Goal: Task Accomplishment & Management: Complete application form

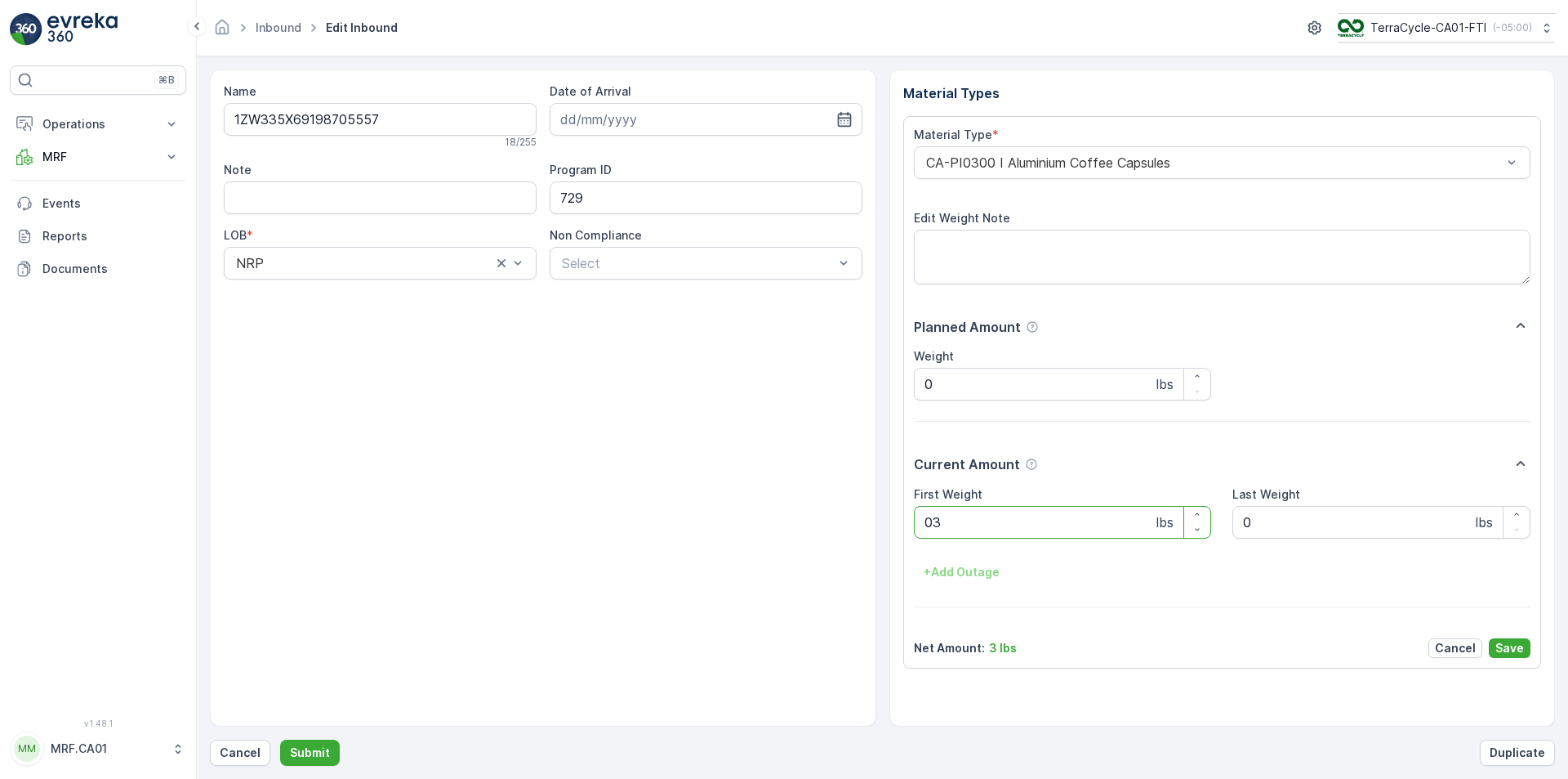
type Weight "036"
click at [280, 740] on button "Submit" at bounding box center [310, 752] width 60 height 26
type Weight "033"
click at [280, 740] on button "Submit" at bounding box center [310, 752] width 60 height 26
type Weight "043"
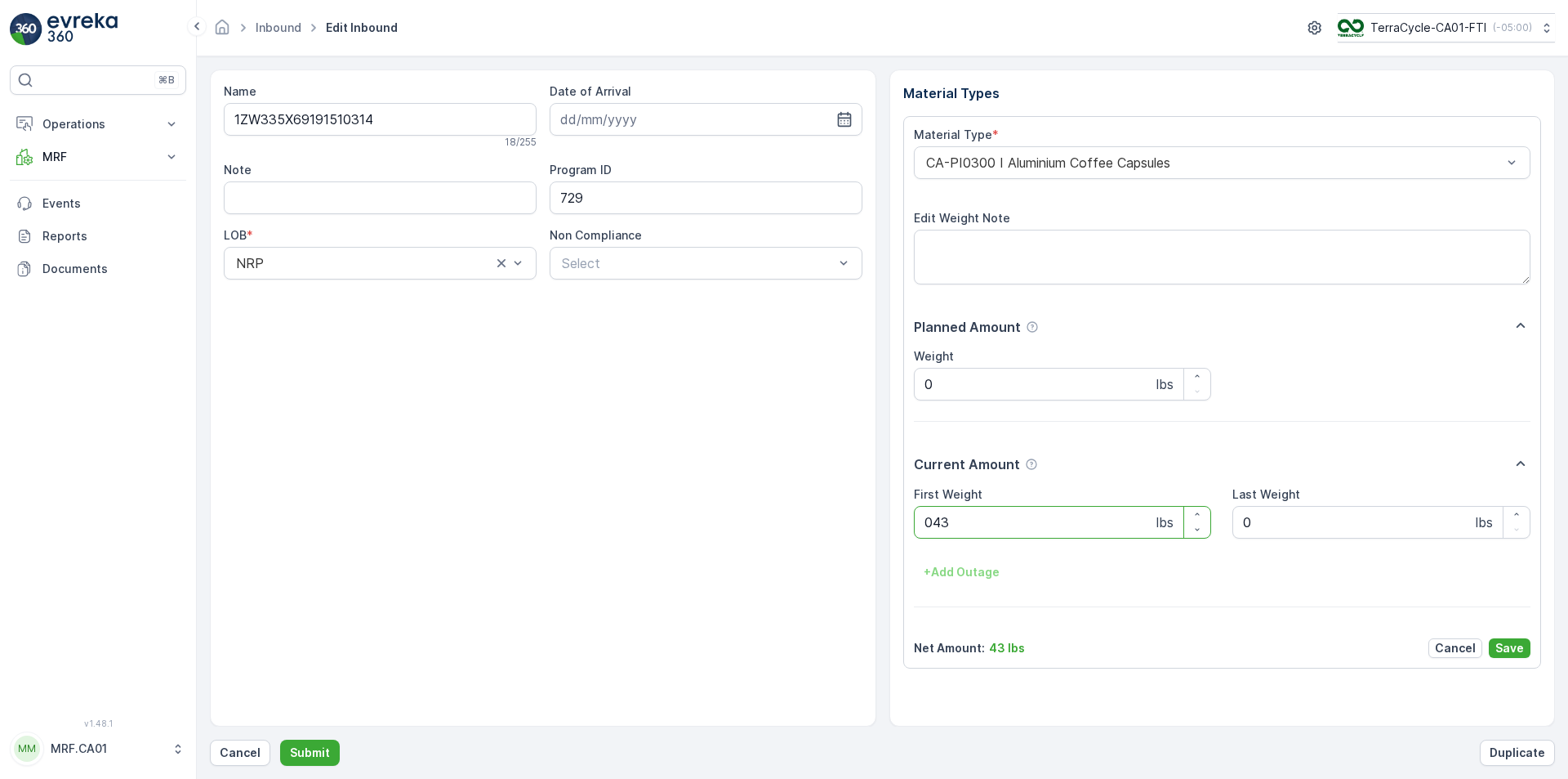
click at [280, 740] on button "Submit" at bounding box center [310, 752] width 60 height 26
type Weight "046"
click at [280, 740] on button "Submit" at bounding box center [310, 752] width 60 height 26
type Weight "036"
click at [280, 740] on button "Submit" at bounding box center [310, 752] width 60 height 26
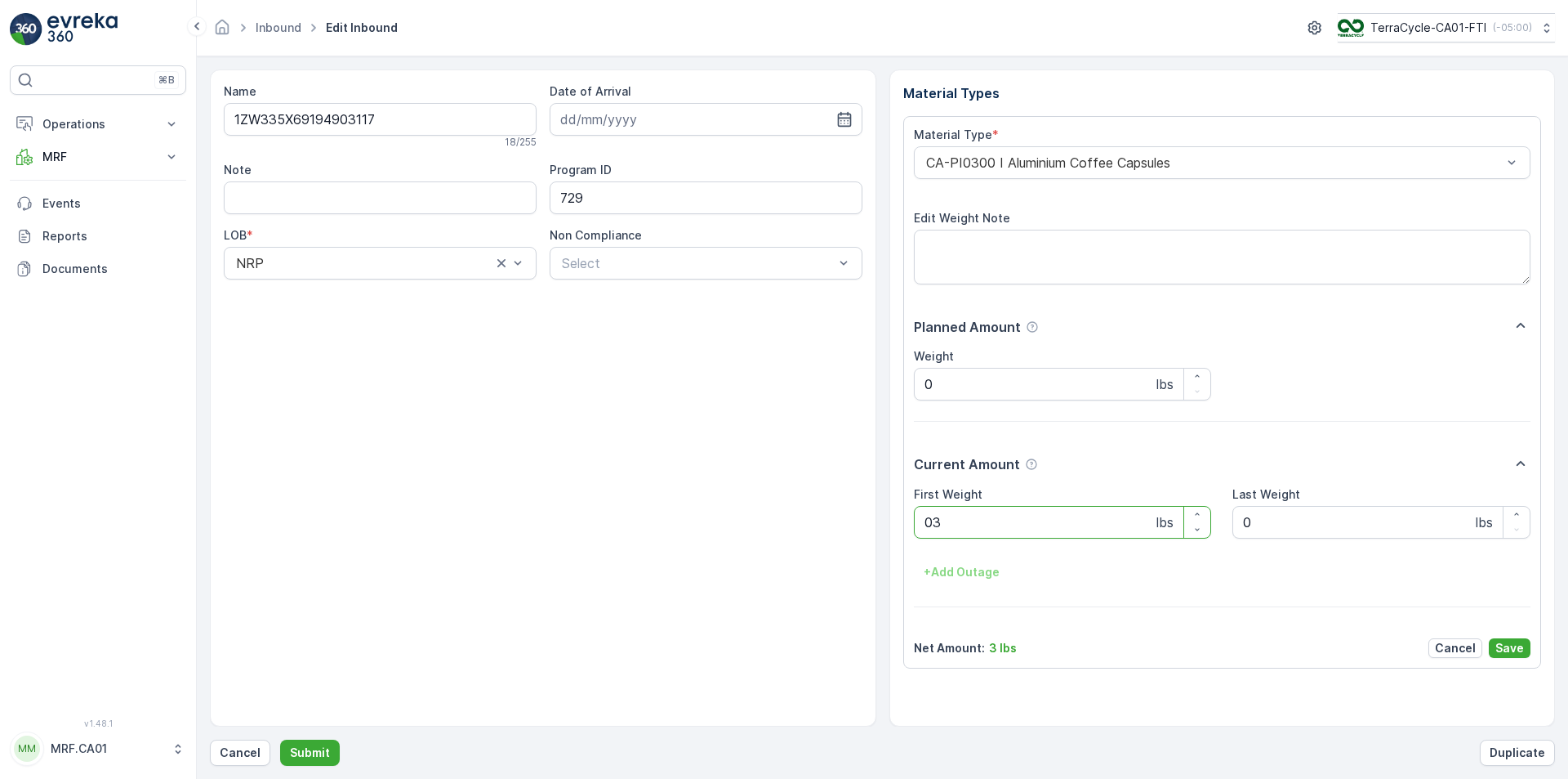
type Weight "037"
click at [280, 740] on button "Submit" at bounding box center [310, 752] width 60 height 26
type Weight "038"
click at [280, 740] on button "Submit" at bounding box center [310, 752] width 60 height 26
type Weight "035"
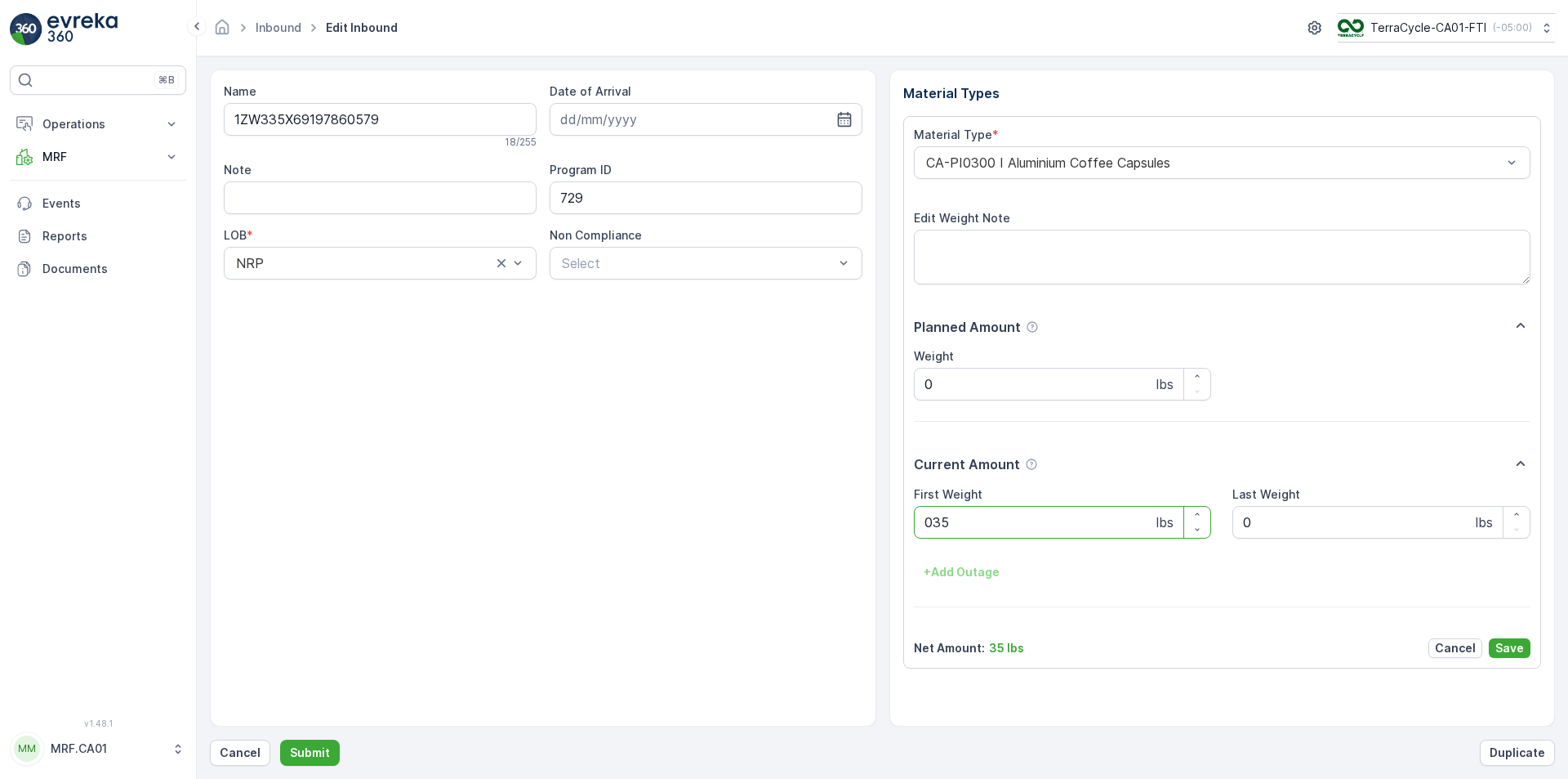
click at [280, 740] on button "Submit" at bounding box center [310, 752] width 60 height 26
type Weight "031"
click at [280, 740] on button "Submit" at bounding box center [310, 752] width 60 height 26
type Weight "038"
click at [280, 740] on button "Submit" at bounding box center [310, 752] width 60 height 26
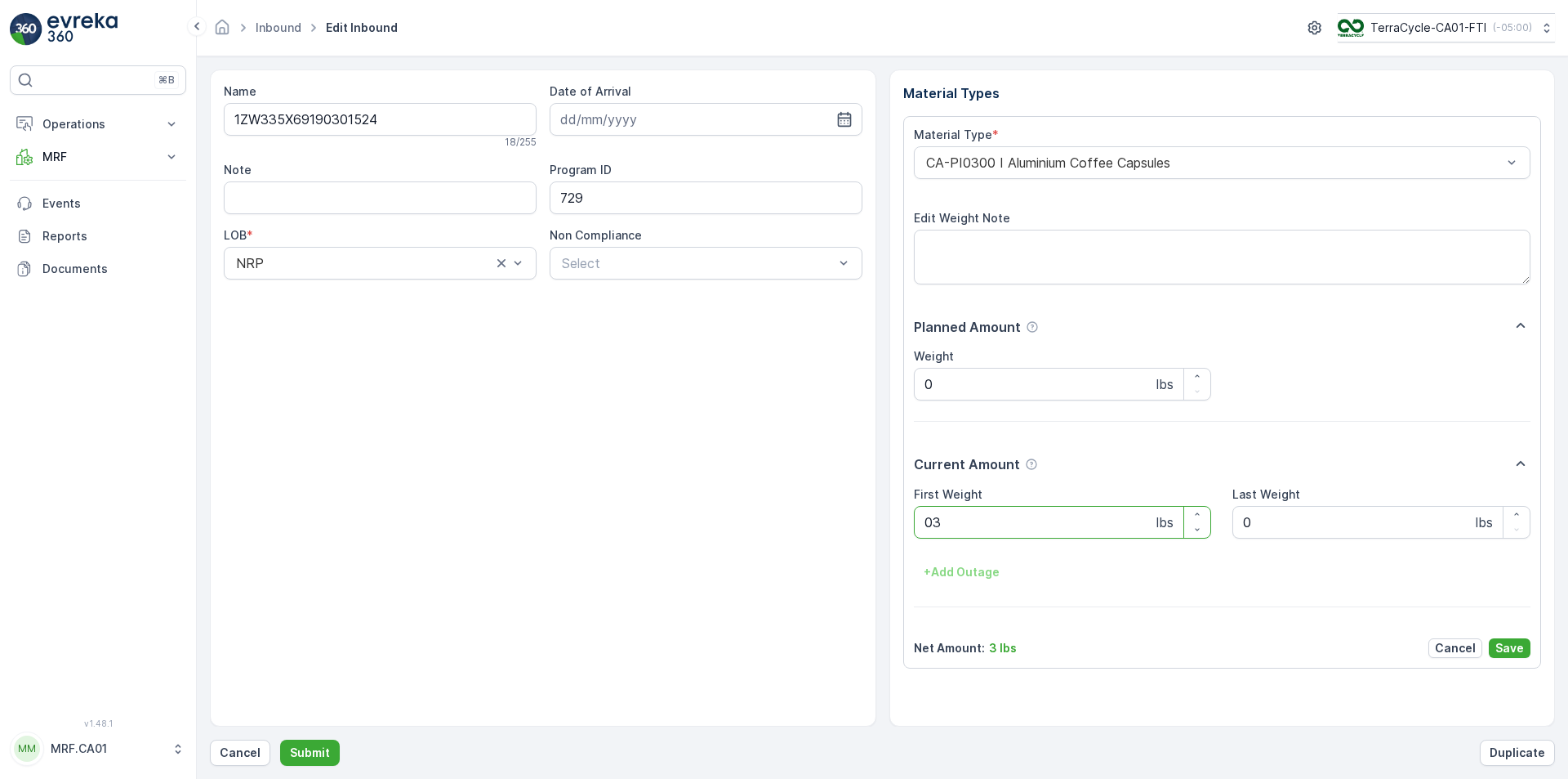
type Weight "035"
click at [280, 740] on button "Submit" at bounding box center [310, 752] width 60 height 26
type Weight "031"
click at [280, 740] on button "Submit" at bounding box center [310, 752] width 60 height 26
type Weight "035"
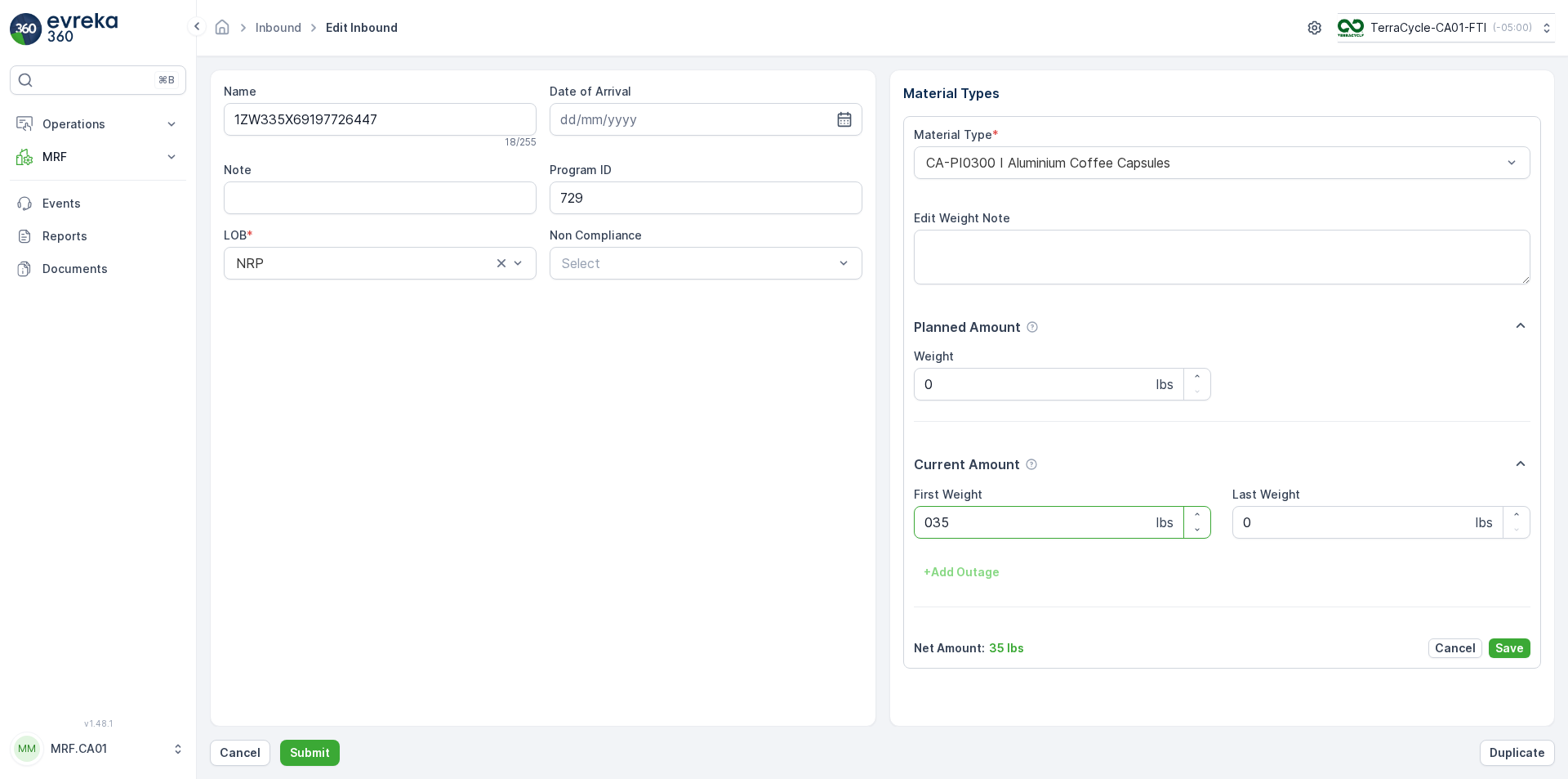
click at [280, 740] on button "Submit" at bounding box center [310, 752] width 60 height 26
type Weight "035"
click at [280, 740] on button "Submit" at bounding box center [310, 752] width 60 height 26
type Weight "041"
click at [280, 740] on button "Submit" at bounding box center [310, 752] width 60 height 26
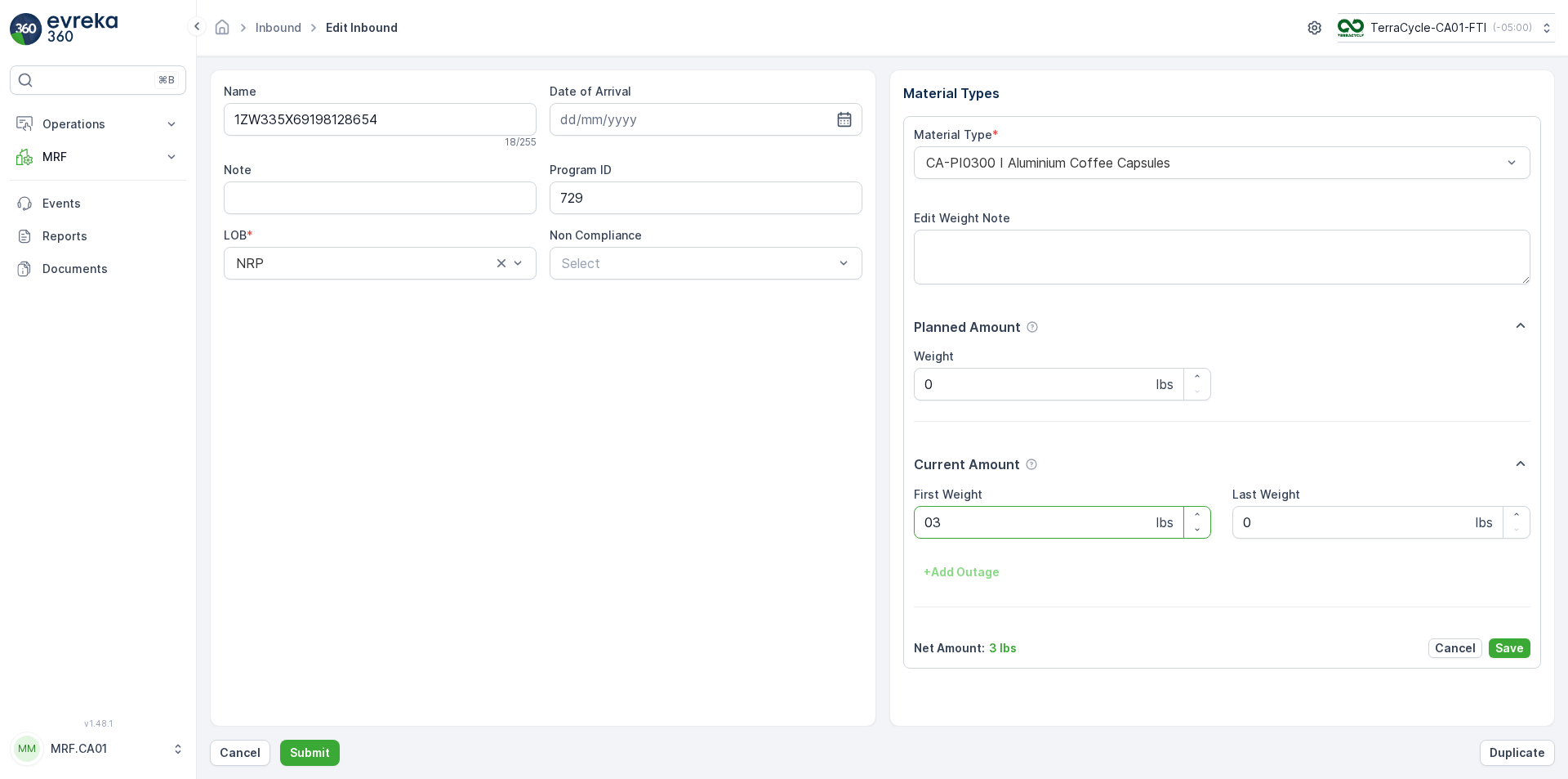
type Weight "034"
click at [280, 740] on button "Submit" at bounding box center [310, 752] width 60 height 26
type Weight "034"
click at [280, 740] on button "Submit" at bounding box center [310, 752] width 60 height 26
type Weight "033"
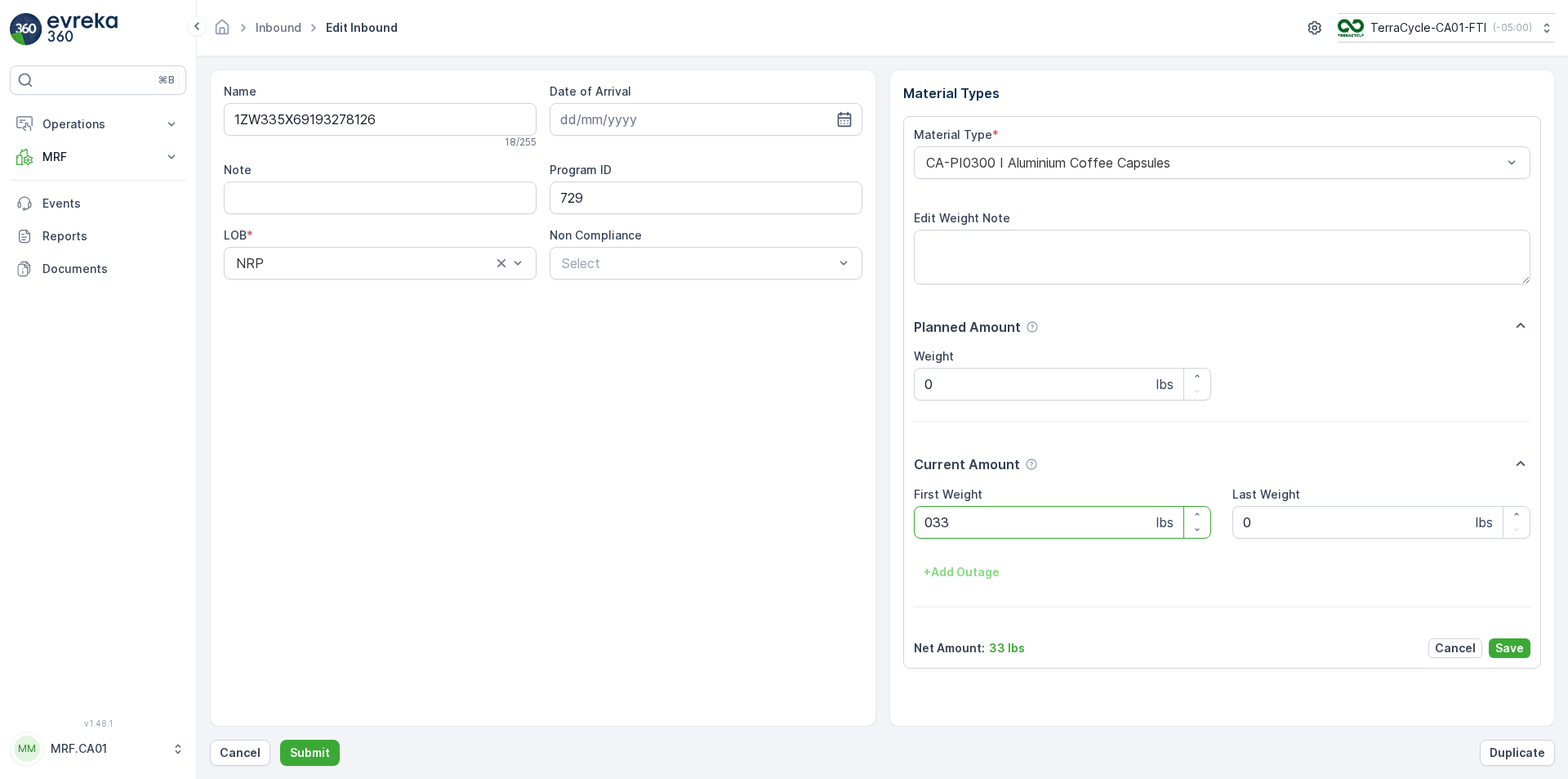
click at [280, 740] on button "Submit" at bounding box center [310, 752] width 60 height 26
type Weight "035"
click at [280, 740] on button "Submit" at bounding box center [310, 752] width 60 height 26
type Weight "037"
click at [280, 740] on button "Submit" at bounding box center [310, 752] width 60 height 26
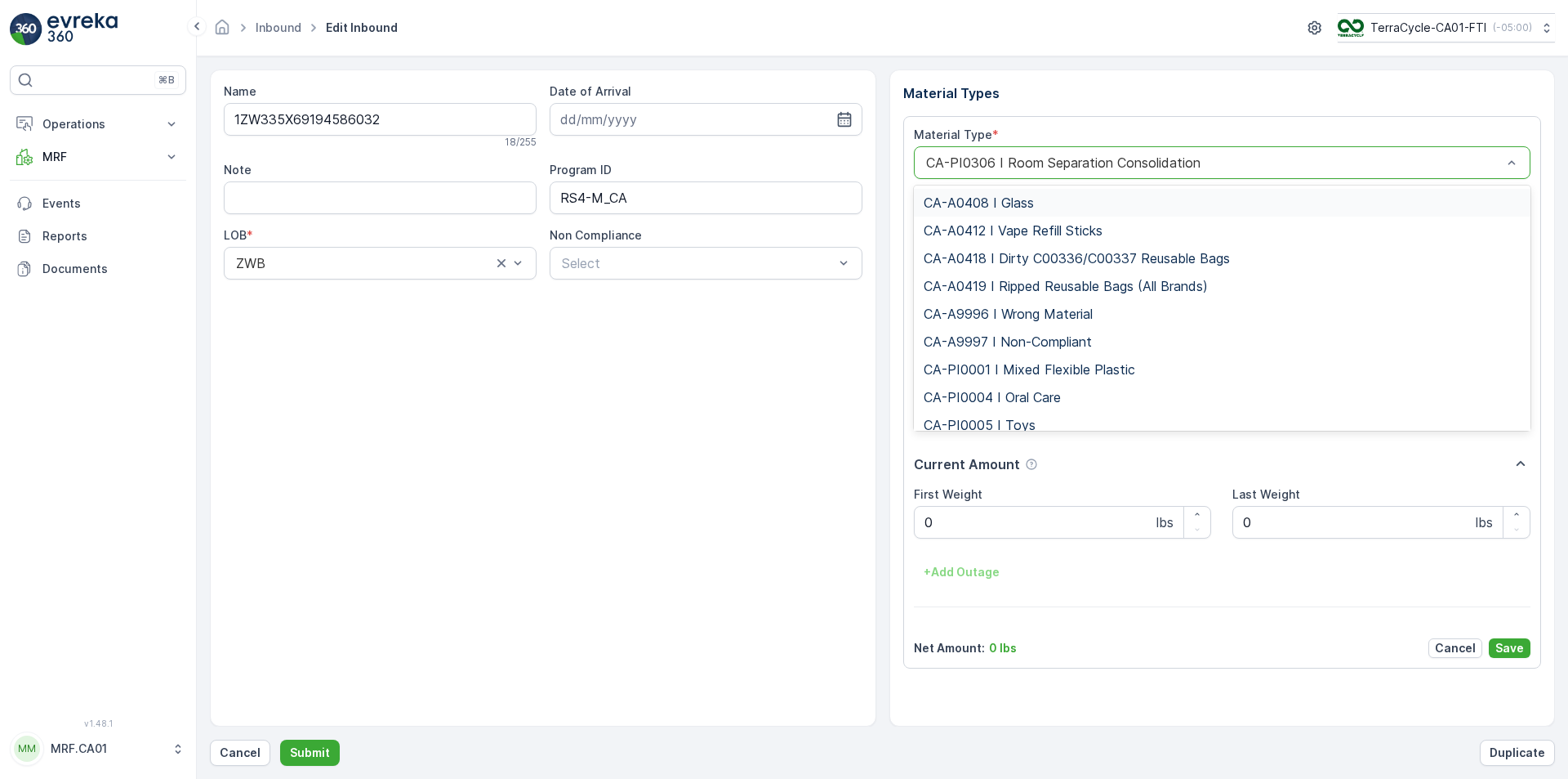
click at [1063, 171] on div "CA-PI0306 I Room Separation Consolidation" at bounding box center [1222, 162] width 617 height 33
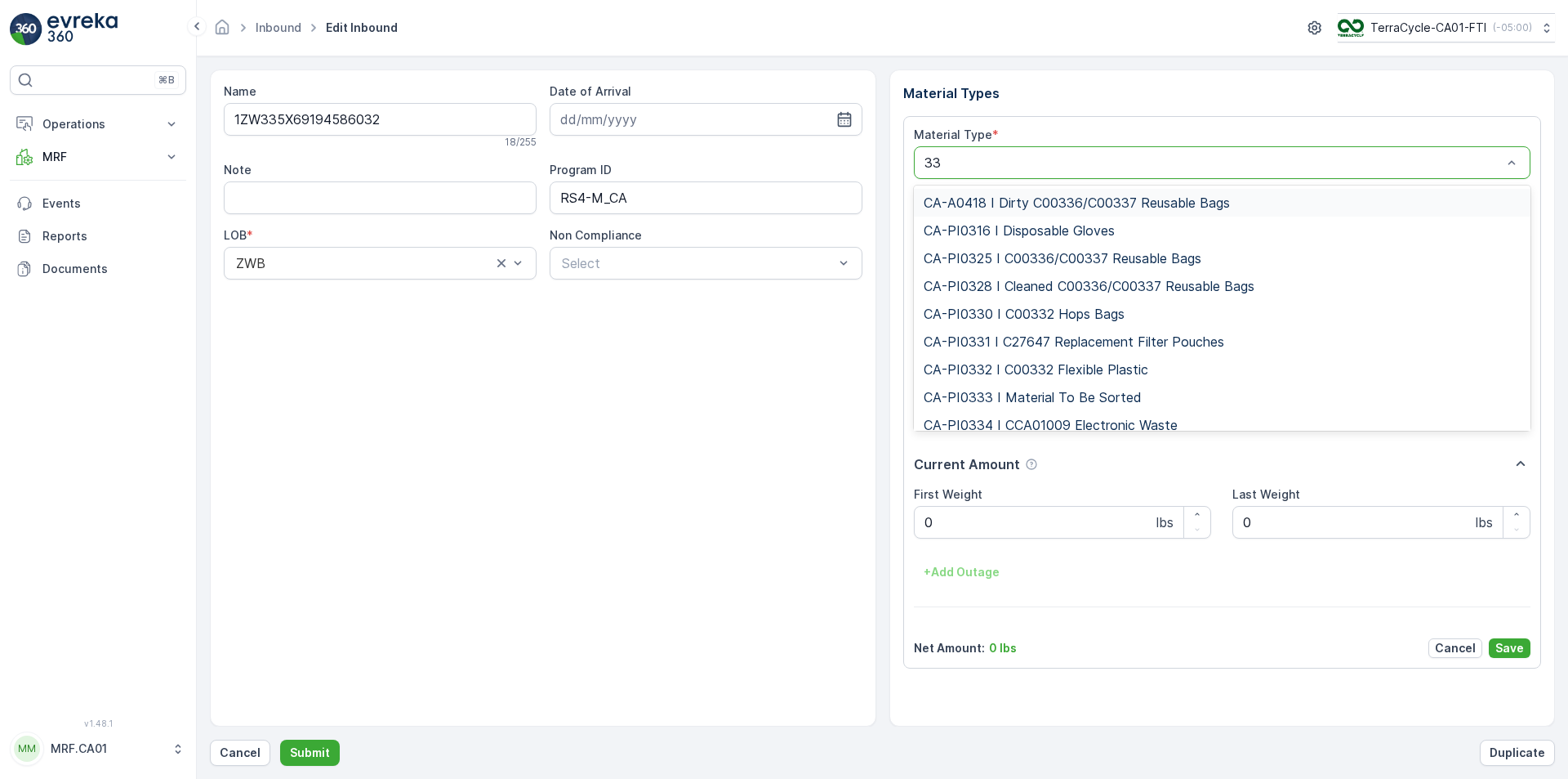
type input "333"
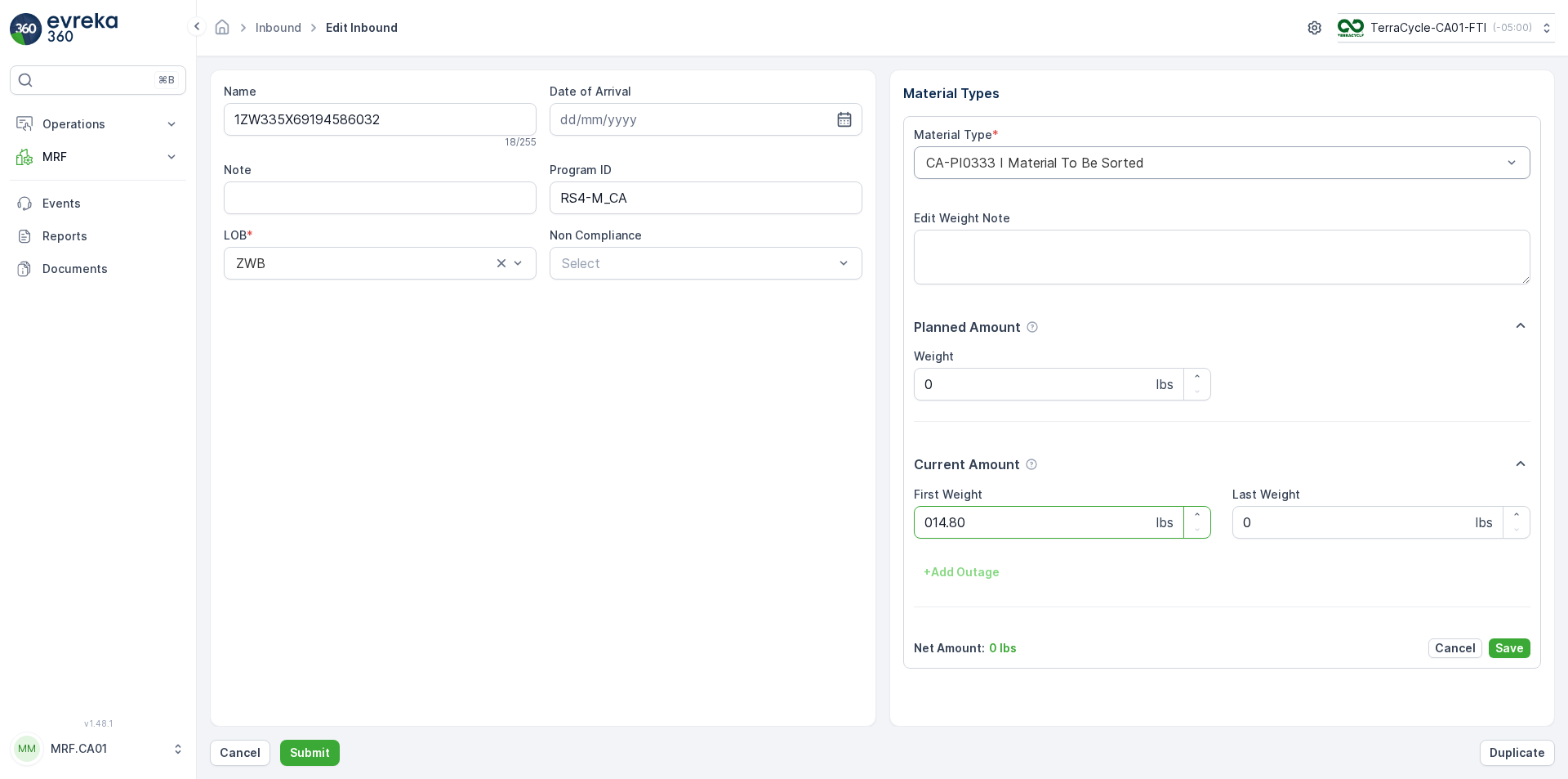
click at [280, 740] on button "Submit" at bounding box center [310, 752] width 60 height 26
type Weight "051"
click at [280, 740] on button "Submit" at bounding box center [310, 752] width 60 height 26
type Weight "032"
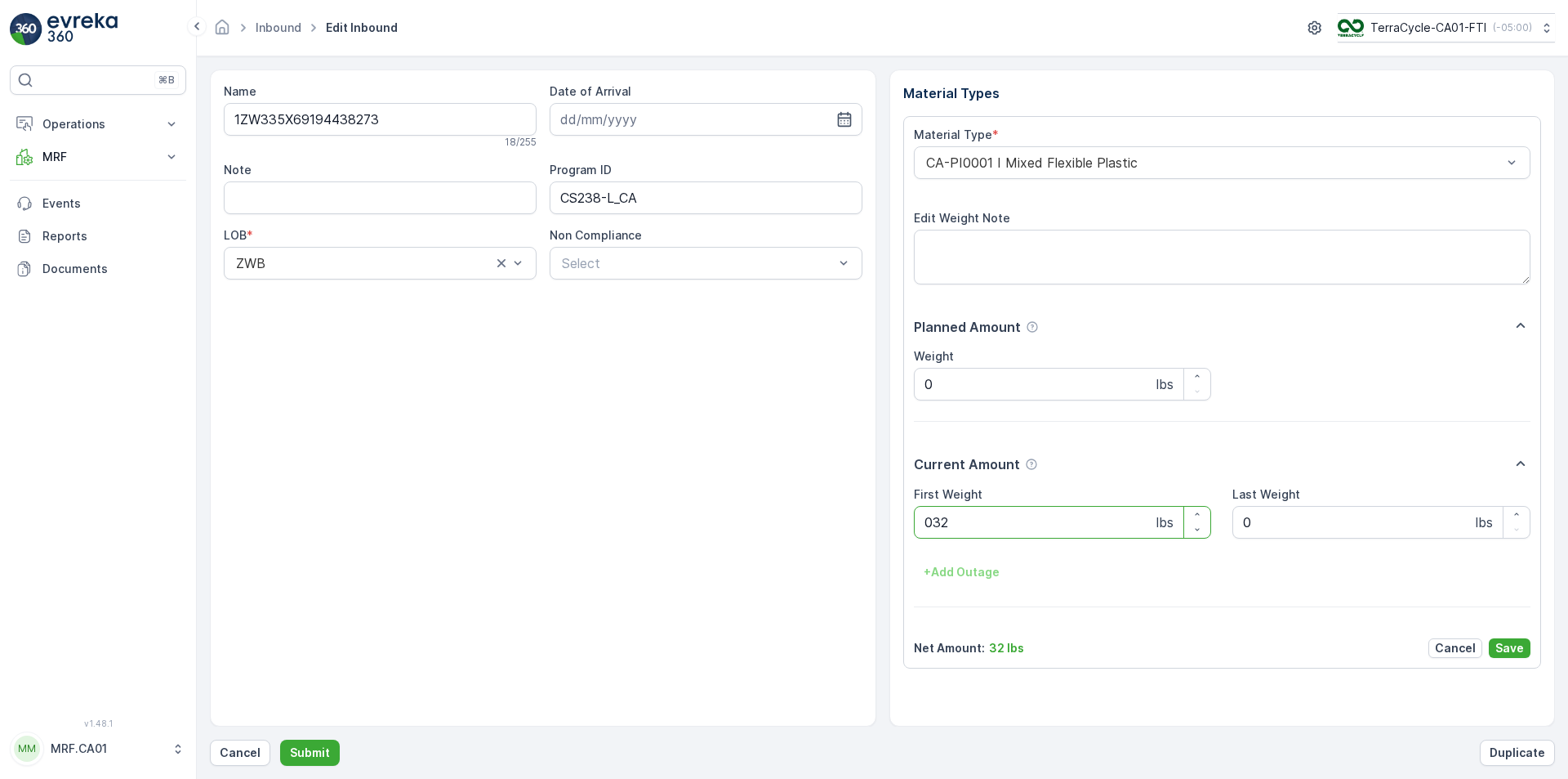
click at [280, 740] on button "Submit" at bounding box center [310, 752] width 60 height 26
click at [246, 753] on p "Cancel" at bounding box center [240, 752] width 41 height 16
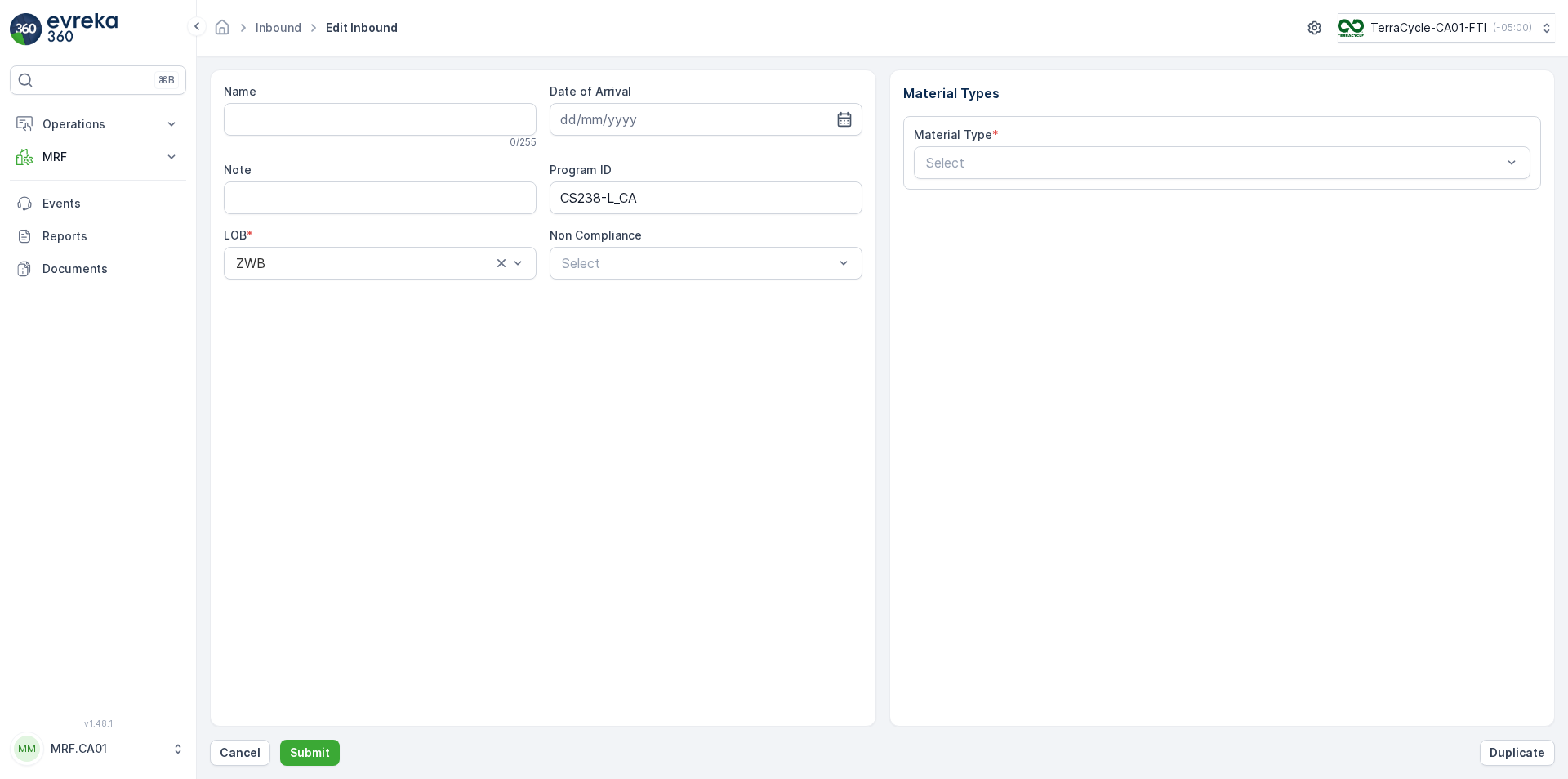
type input "1ZW335X69190394247"
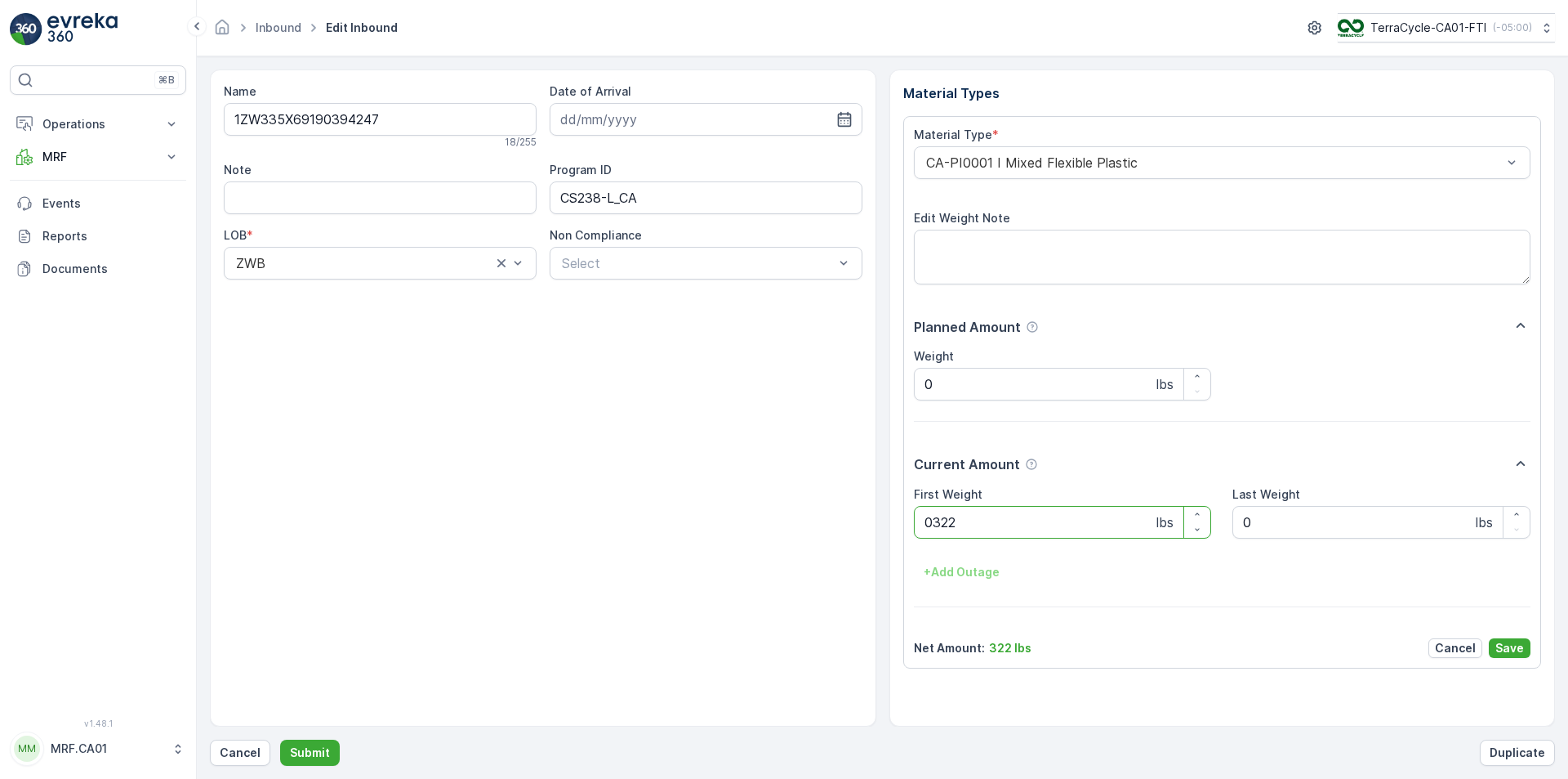
type Weight "032"
click at [280, 740] on button "Submit" at bounding box center [310, 752] width 60 height 26
type Weight "029"
click at [280, 740] on button "Submit" at bounding box center [310, 752] width 60 height 26
type Weight "026"
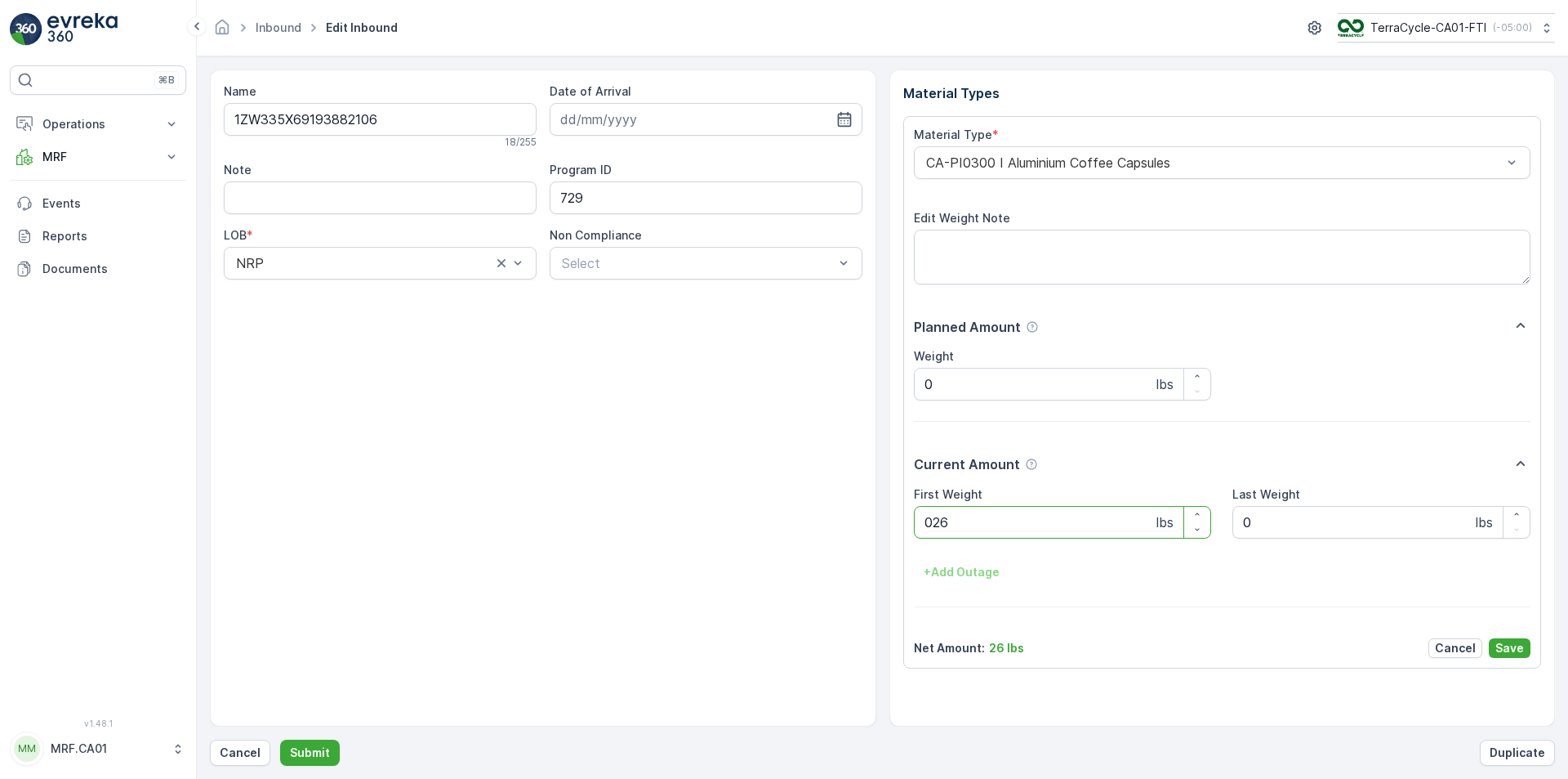
click at [280, 740] on button "Submit" at bounding box center [310, 752] width 60 height 26
type Weight "032"
click at [280, 740] on button "Submit" at bounding box center [310, 752] width 60 height 26
type Weight "026"
click at [280, 740] on button "Submit" at bounding box center [310, 752] width 60 height 26
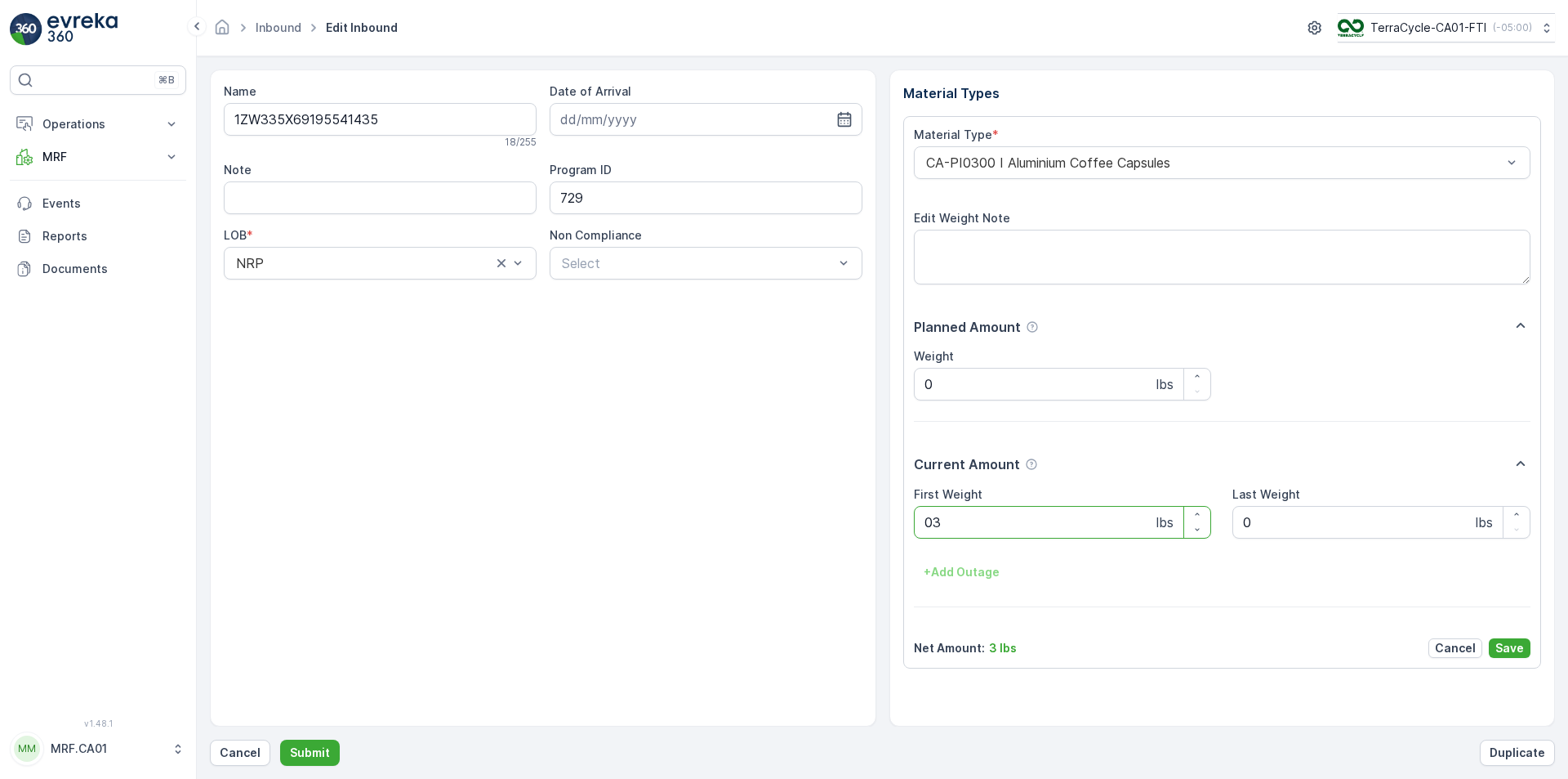
type Weight "037"
click at [280, 740] on button "Submit" at bounding box center [310, 752] width 60 height 26
type Weight "027"
click at [280, 740] on button "Submit" at bounding box center [310, 752] width 60 height 26
type Weight "033"
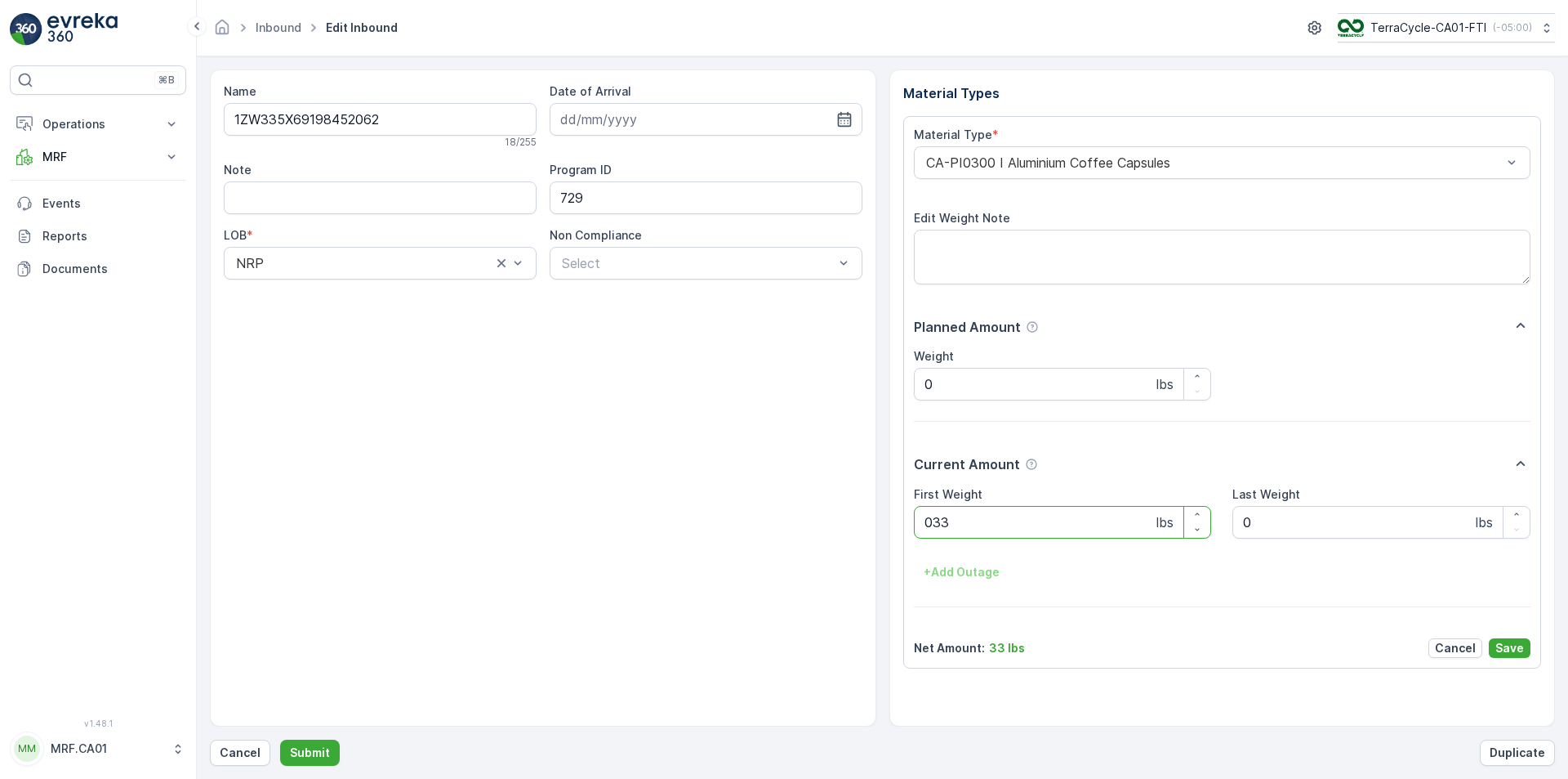
click at [280, 740] on button "Submit" at bounding box center [310, 752] width 60 height 26
type Weight "032"
click at [280, 740] on button "Submit" at bounding box center [310, 752] width 60 height 26
type Weight "040"
click at [280, 740] on button "Submit" at bounding box center [310, 752] width 60 height 26
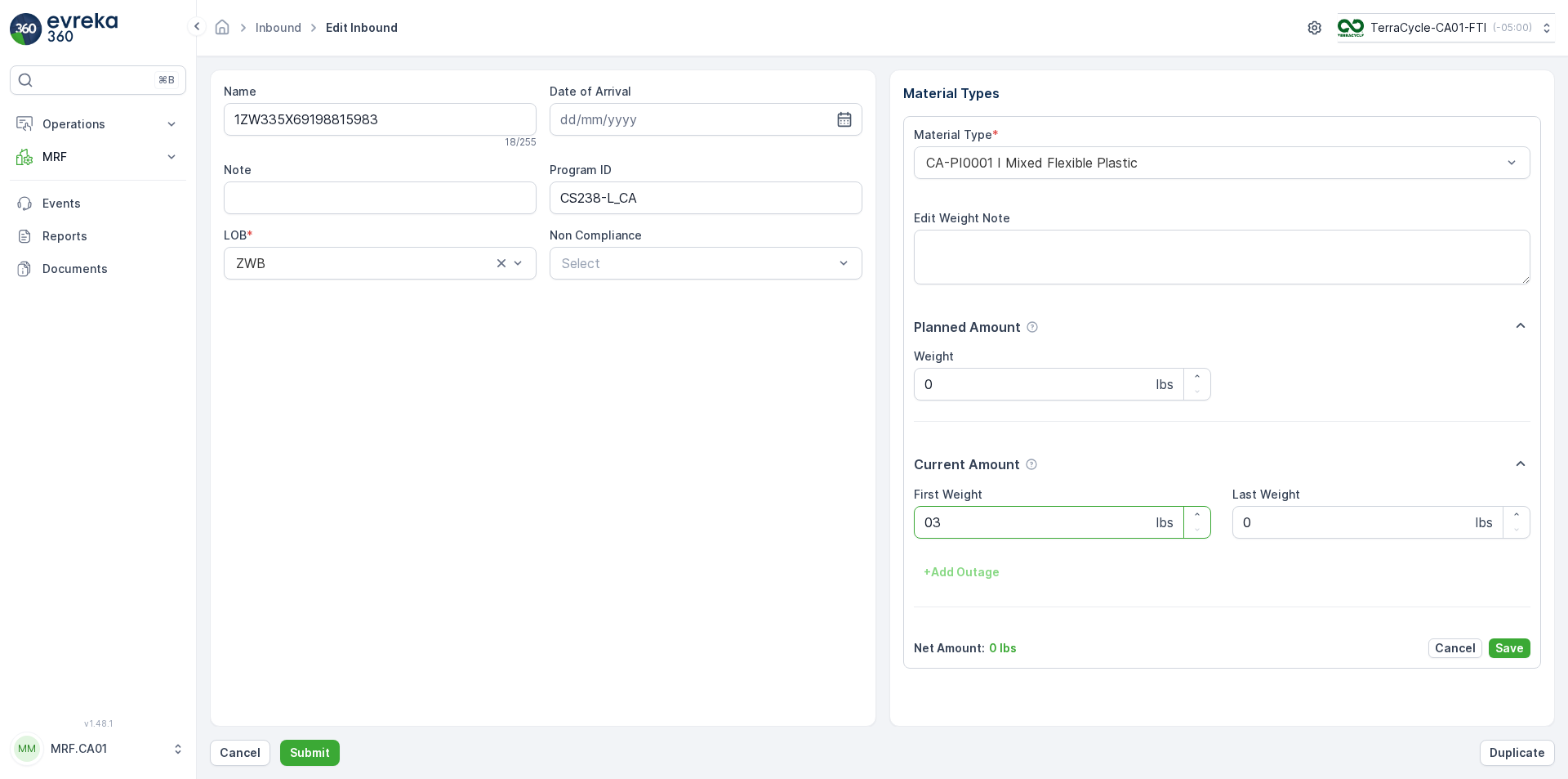
type Weight "035"
click at [280, 740] on button "Submit" at bounding box center [310, 752] width 60 height 26
type Weight "033"
click at [280, 740] on button "Submit" at bounding box center [310, 752] width 60 height 26
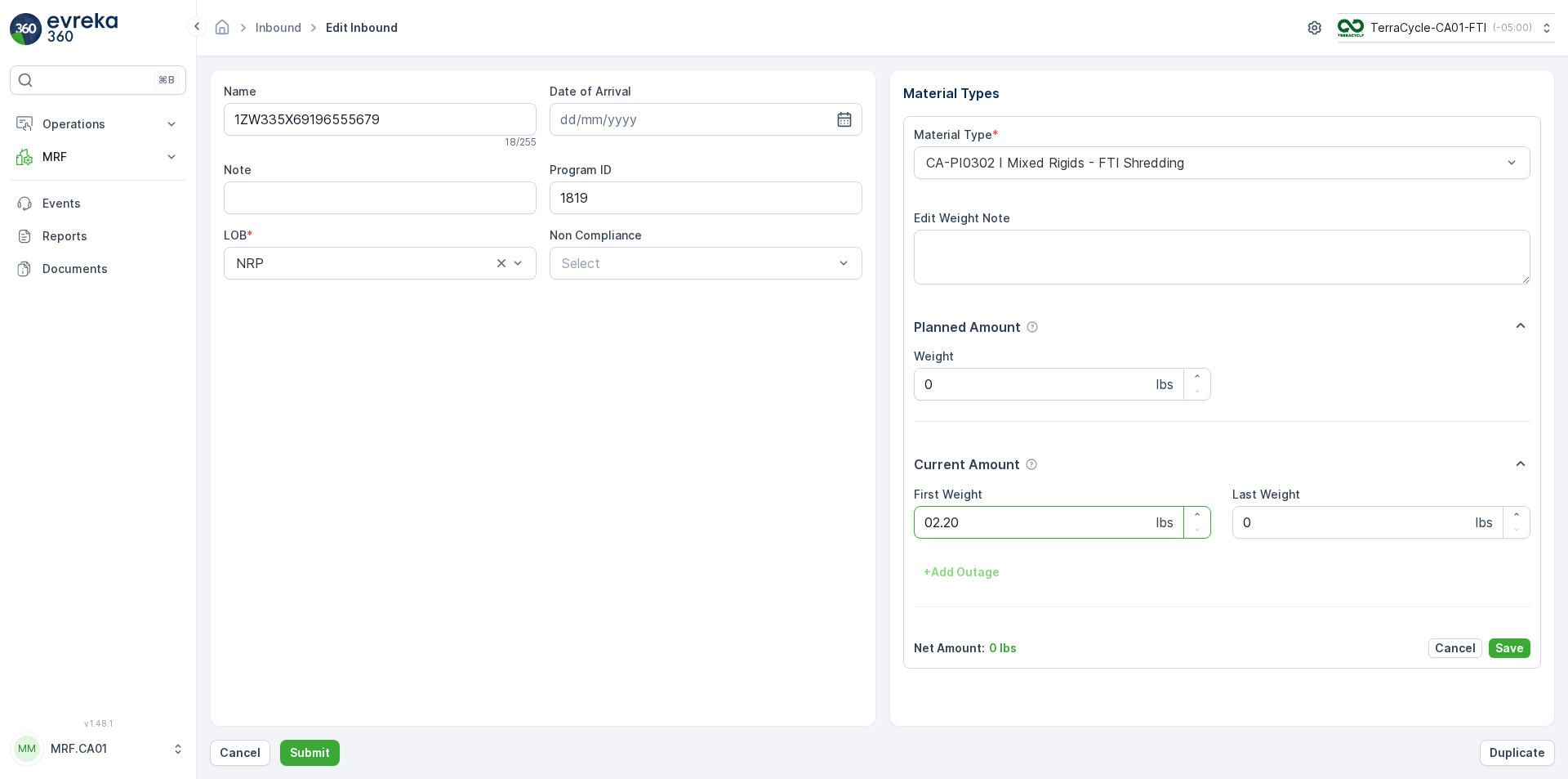
click at [280, 740] on button "Submit" at bounding box center [310, 752] width 60 height 26
click at [1086, 160] on div at bounding box center [1215, 162] width 580 height 14
type input "333"
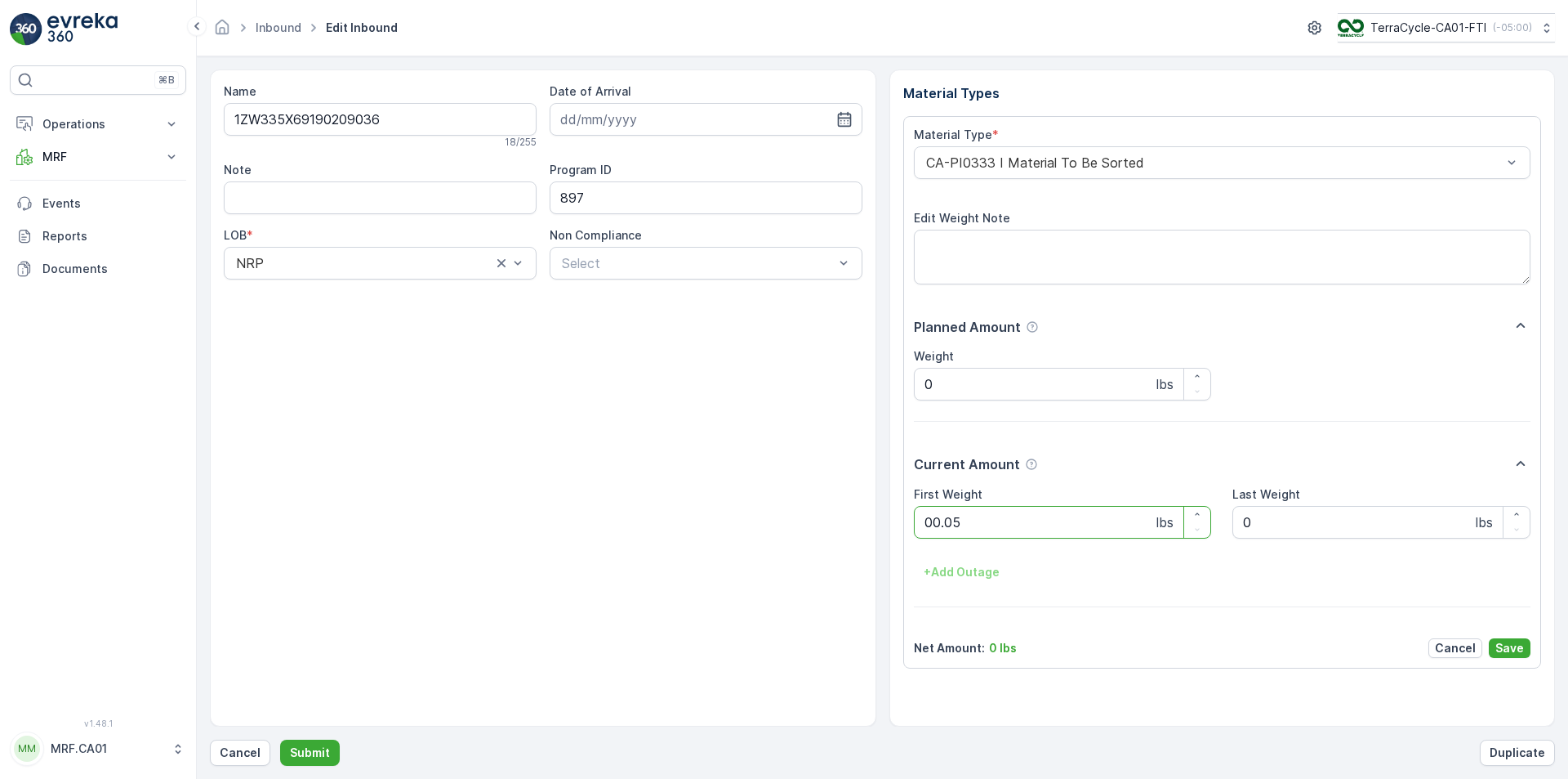
click at [280, 740] on button "Submit" at bounding box center [310, 752] width 60 height 26
click at [1194, 167] on div at bounding box center [1215, 162] width 580 height 14
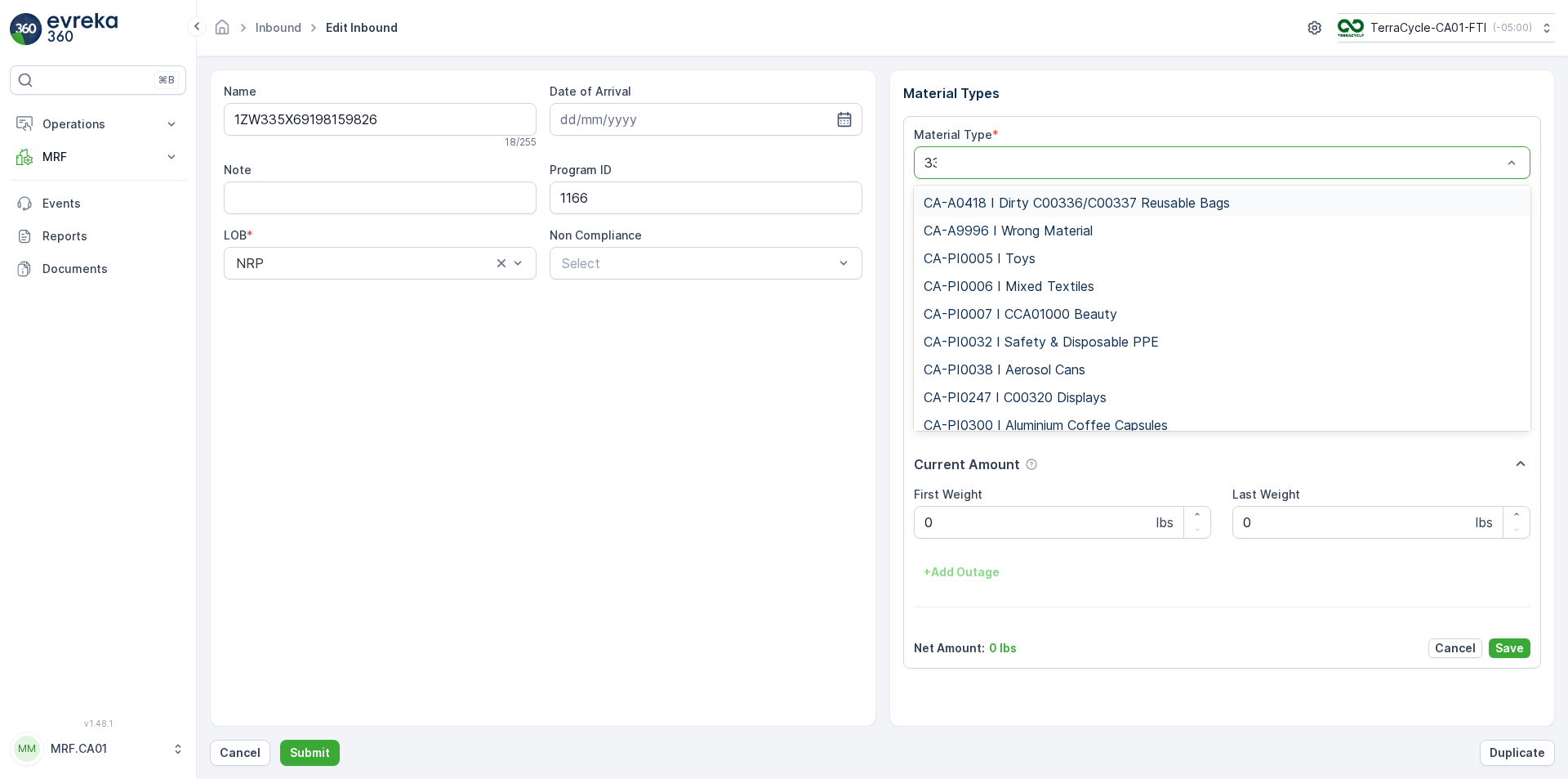
type input "333"
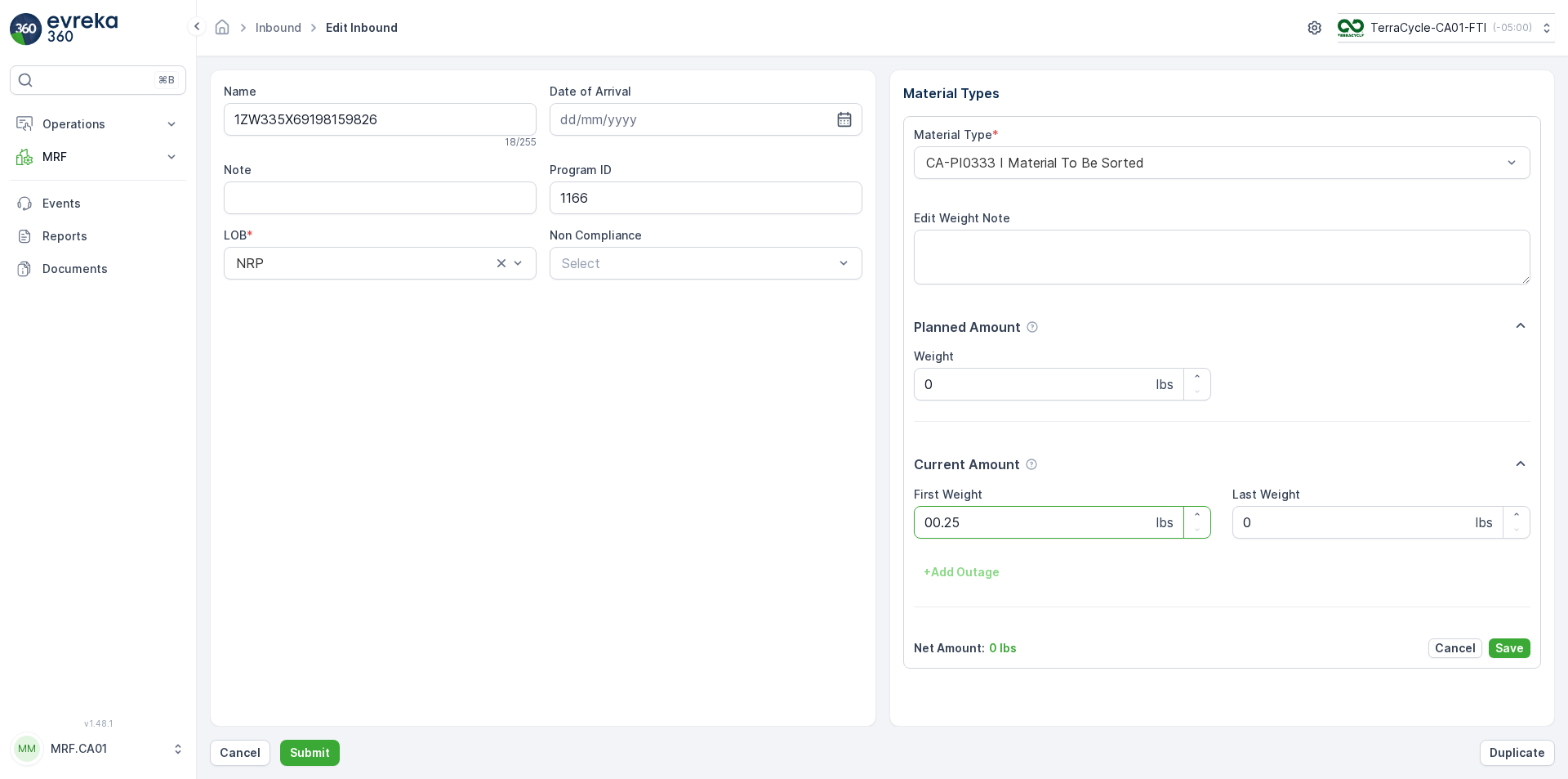
click at [280, 740] on button "Submit" at bounding box center [310, 752] width 60 height 26
click at [1183, 168] on div at bounding box center [1215, 162] width 580 height 14
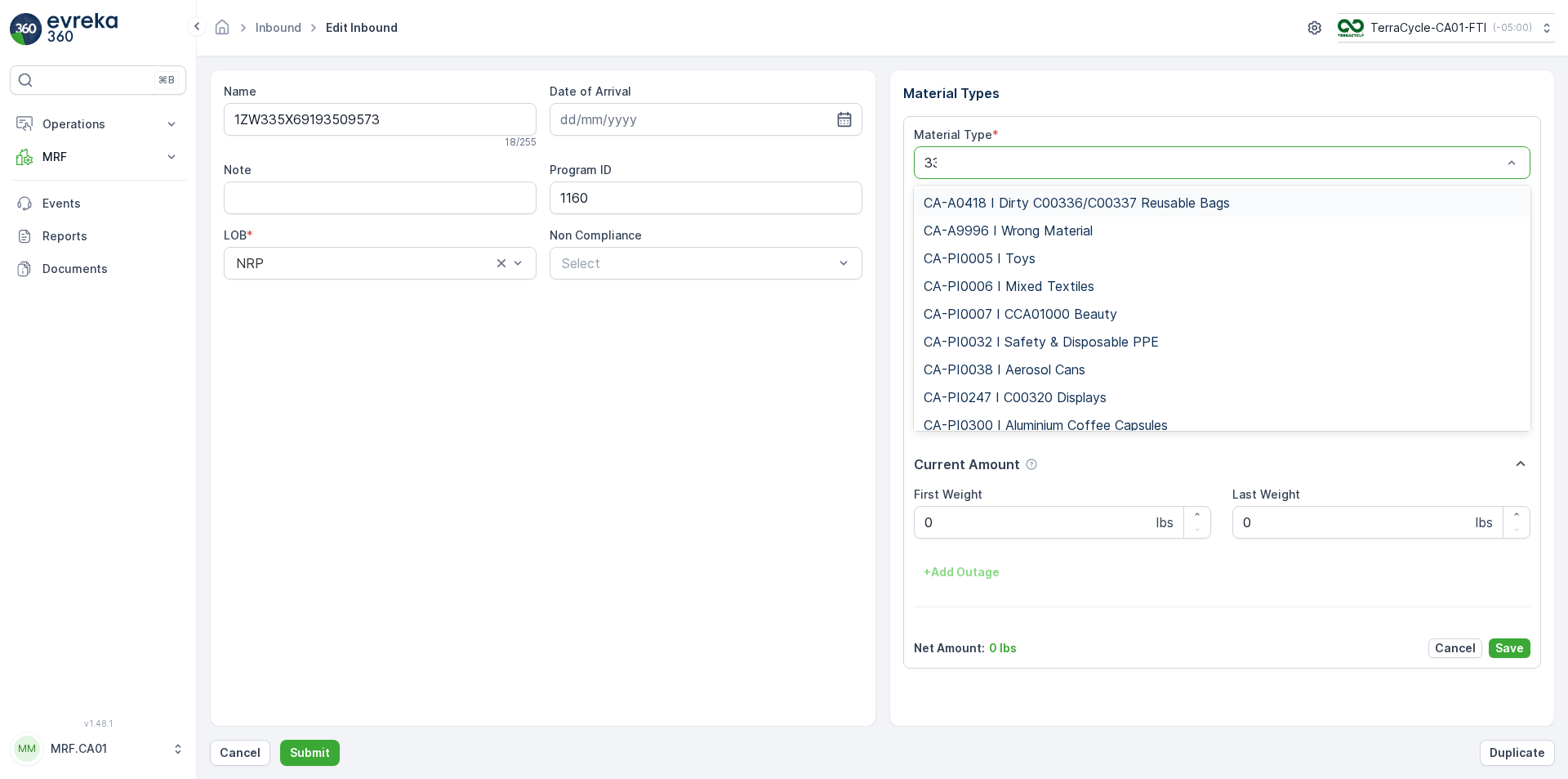
type input "333"
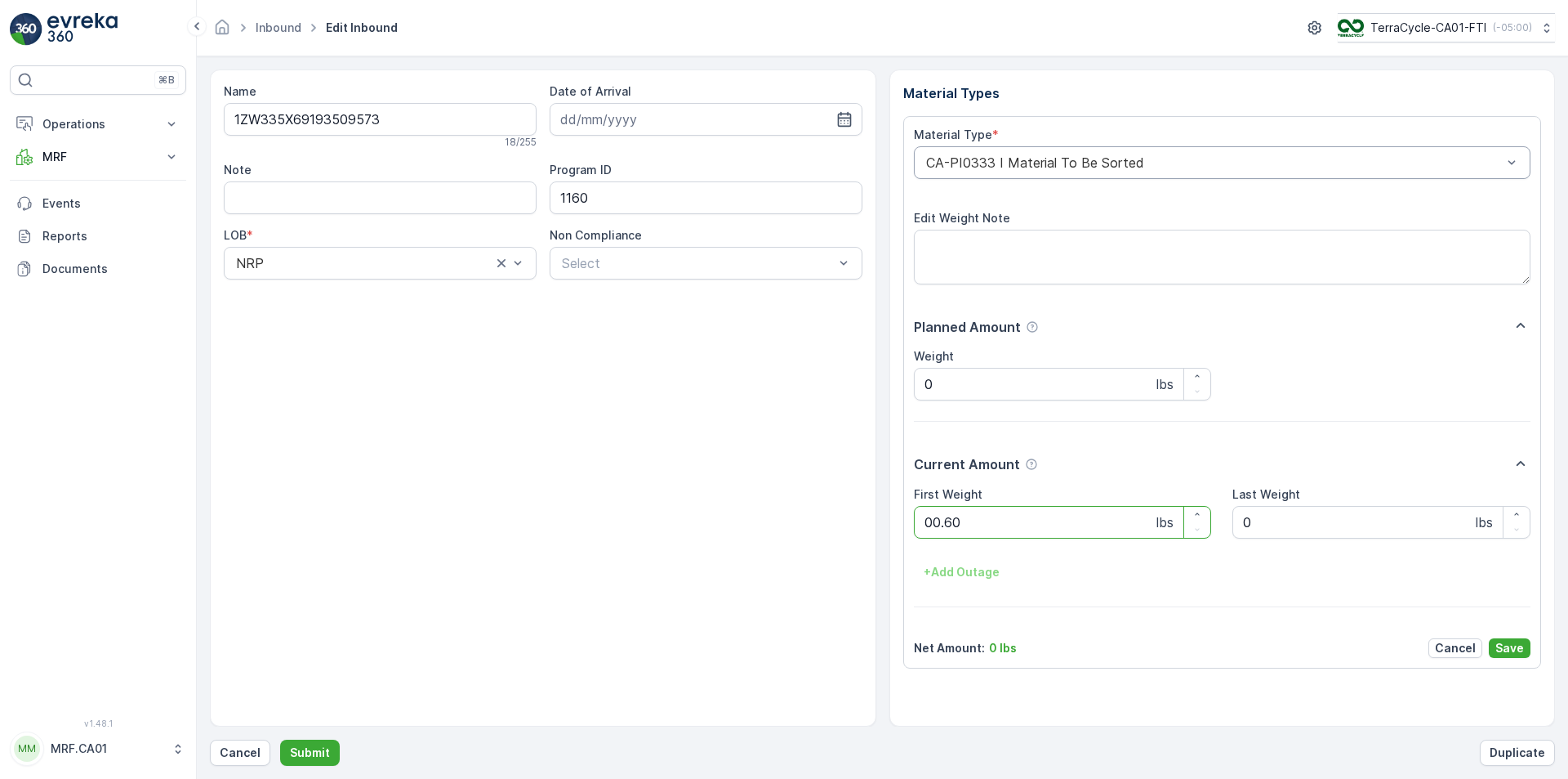
click at [280, 740] on button "Submit" at bounding box center [310, 752] width 60 height 26
click at [1186, 170] on div "CA-PI0004 I Oral Care" at bounding box center [1222, 162] width 617 height 33
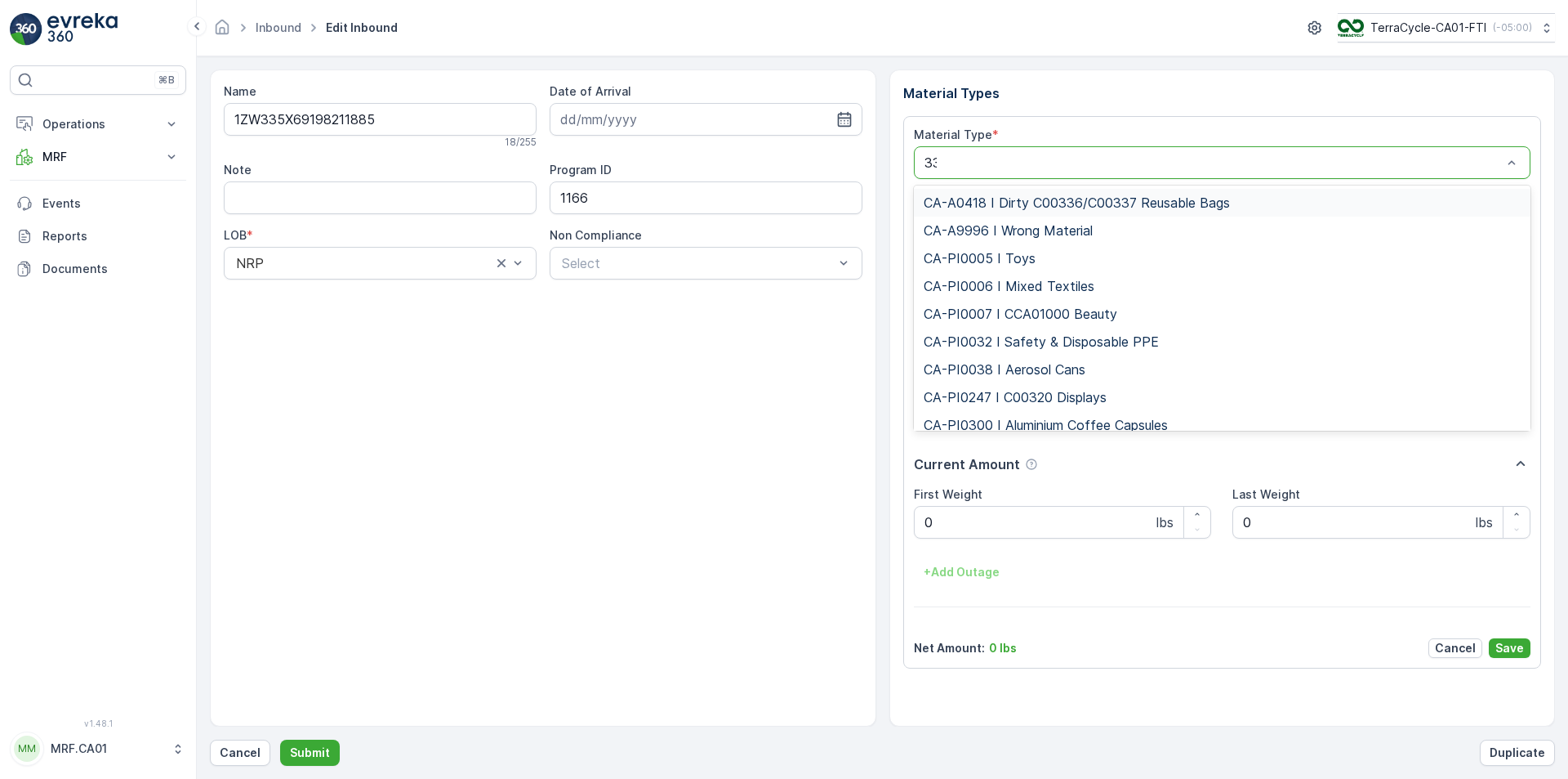
type input "333"
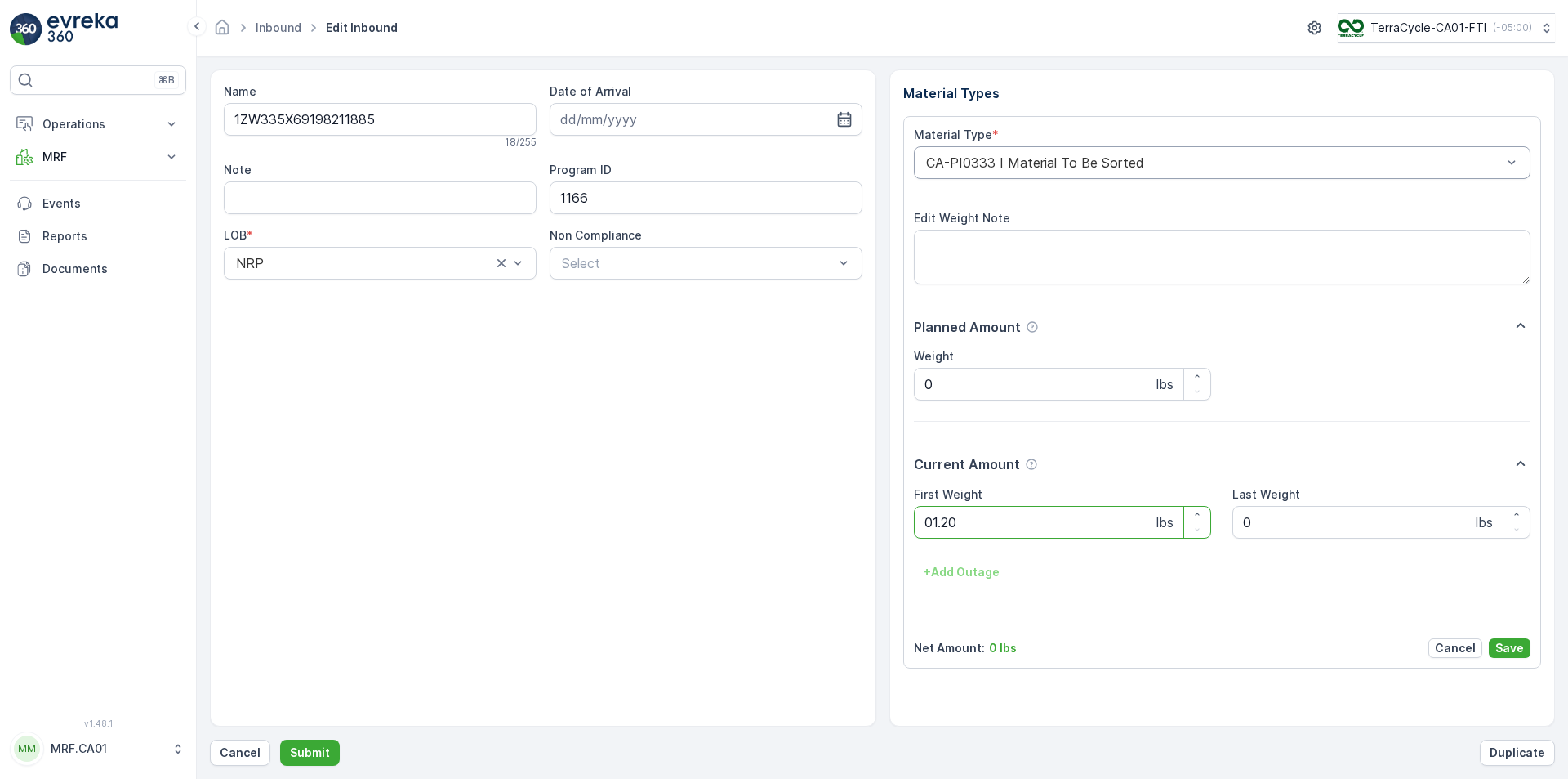
click at [280, 740] on button "Submit" at bounding box center [310, 752] width 60 height 26
click at [1189, 172] on div "CA-PI0313 I Decanted Personal/Beauty Care" at bounding box center [1222, 162] width 617 height 33
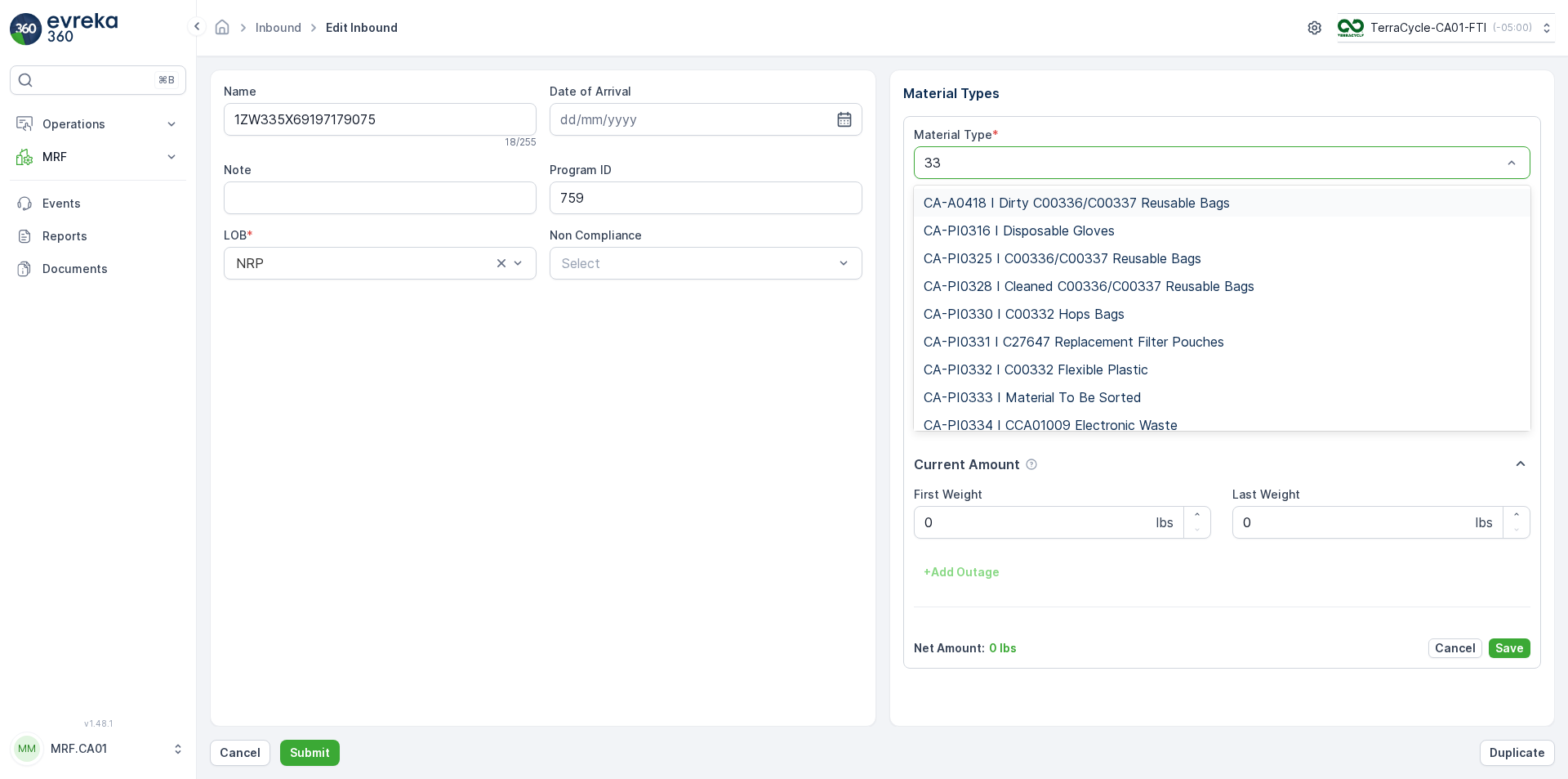
type input "333"
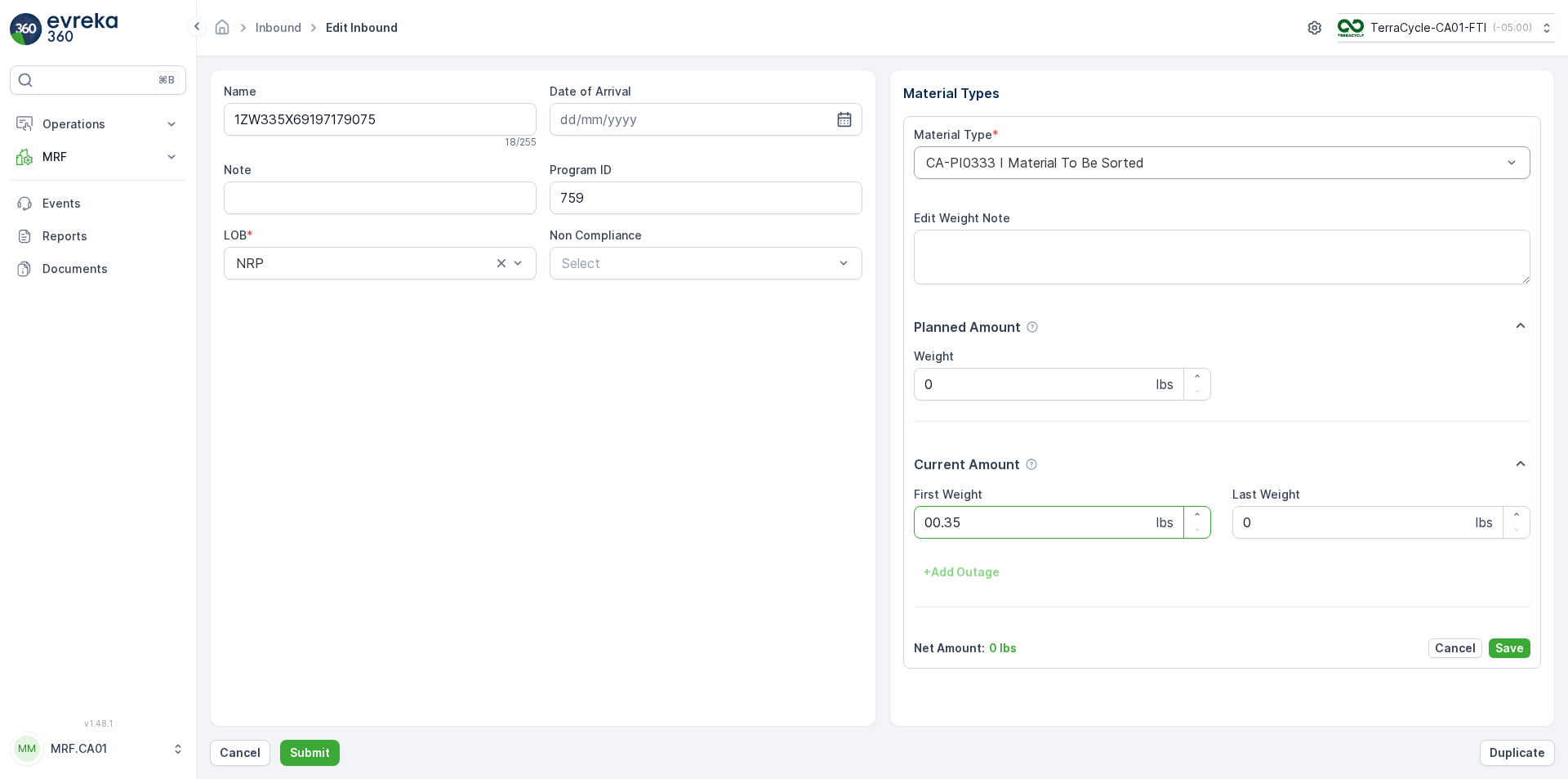
click at [280, 740] on button "Submit" at bounding box center [310, 752] width 60 height 26
